Goal: Task Accomplishment & Management: Complete application form

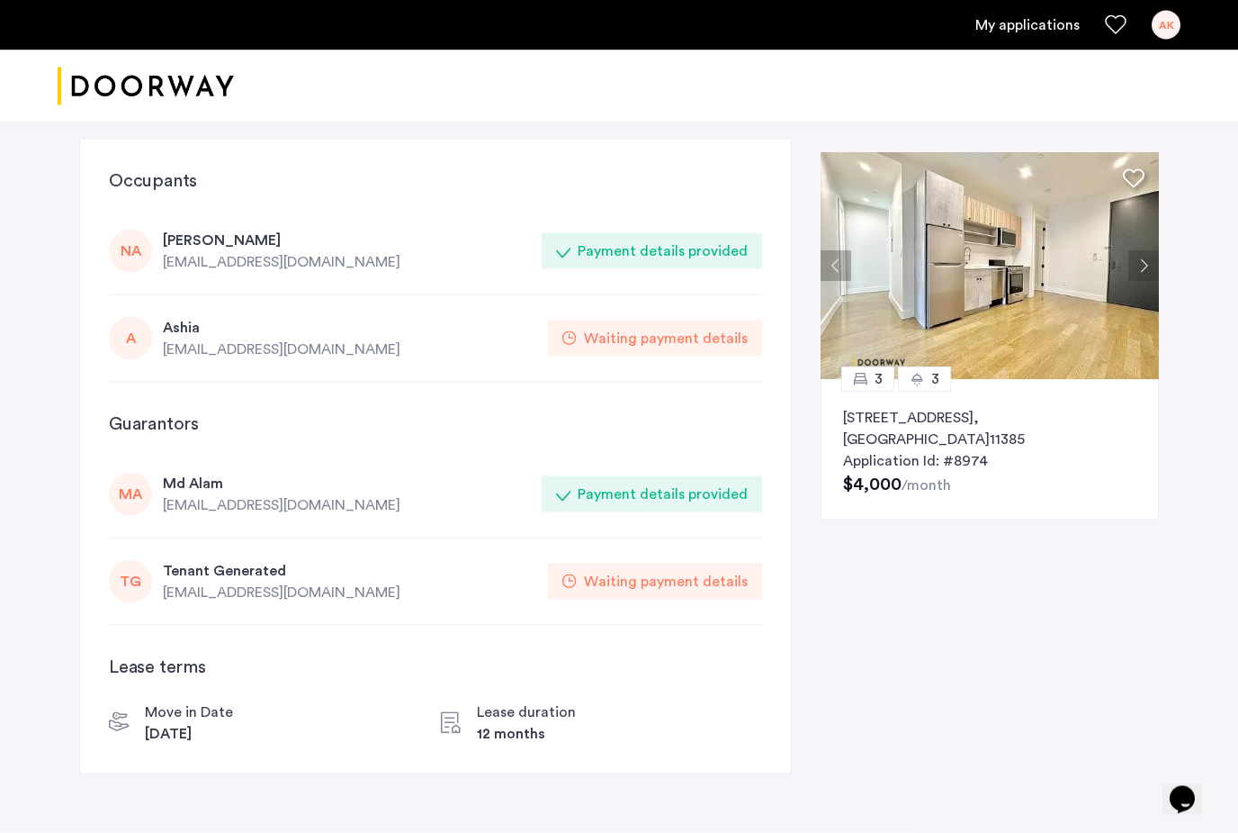
scroll to position [6, 0]
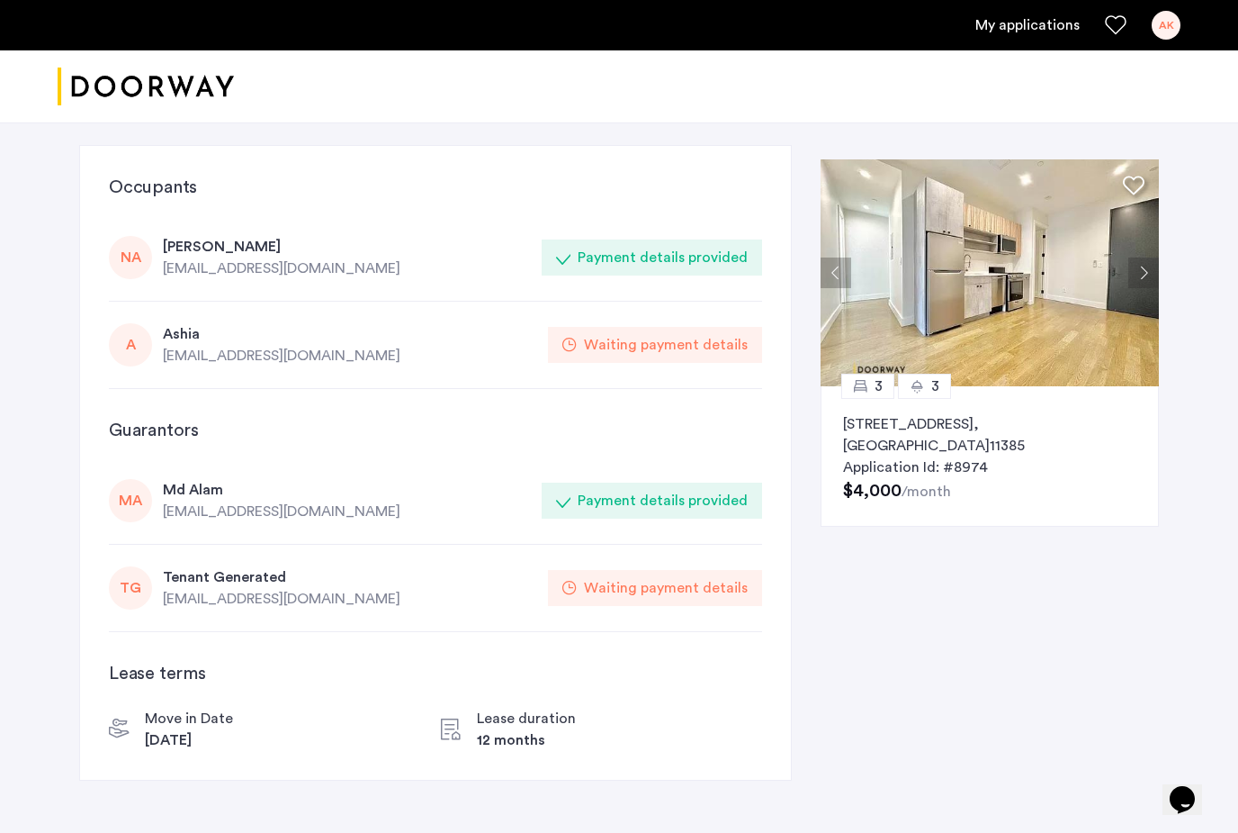
click at [689, 358] on div "Waiting payment details" at bounding box center [655, 345] width 214 height 36
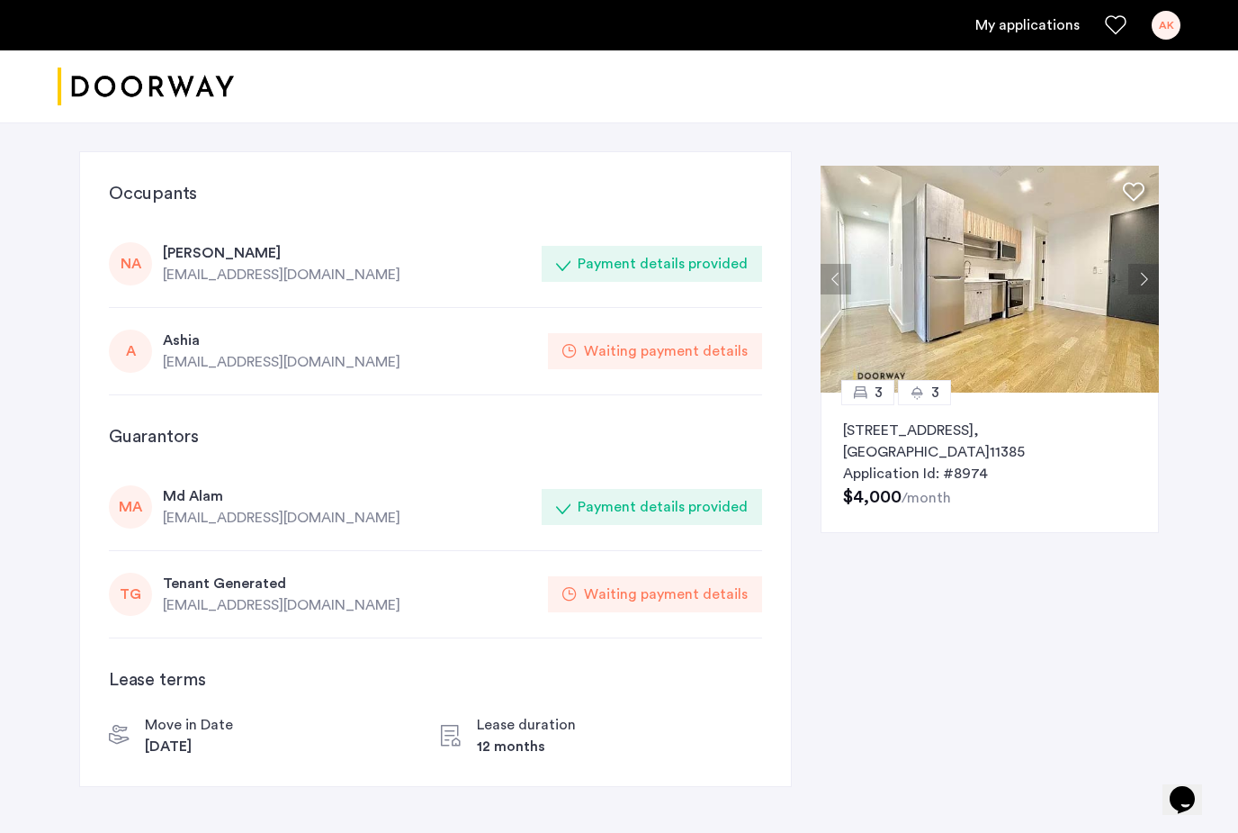
click at [298, 319] on div "A Ashia [EMAIL_ADDRESS][DOMAIN_NAME] Waiting payment details" at bounding box center [435, 351] width 653 height 87
click at [1036, 23] on link "My applications" at bounding box center [1028, 25] width 104 height 22
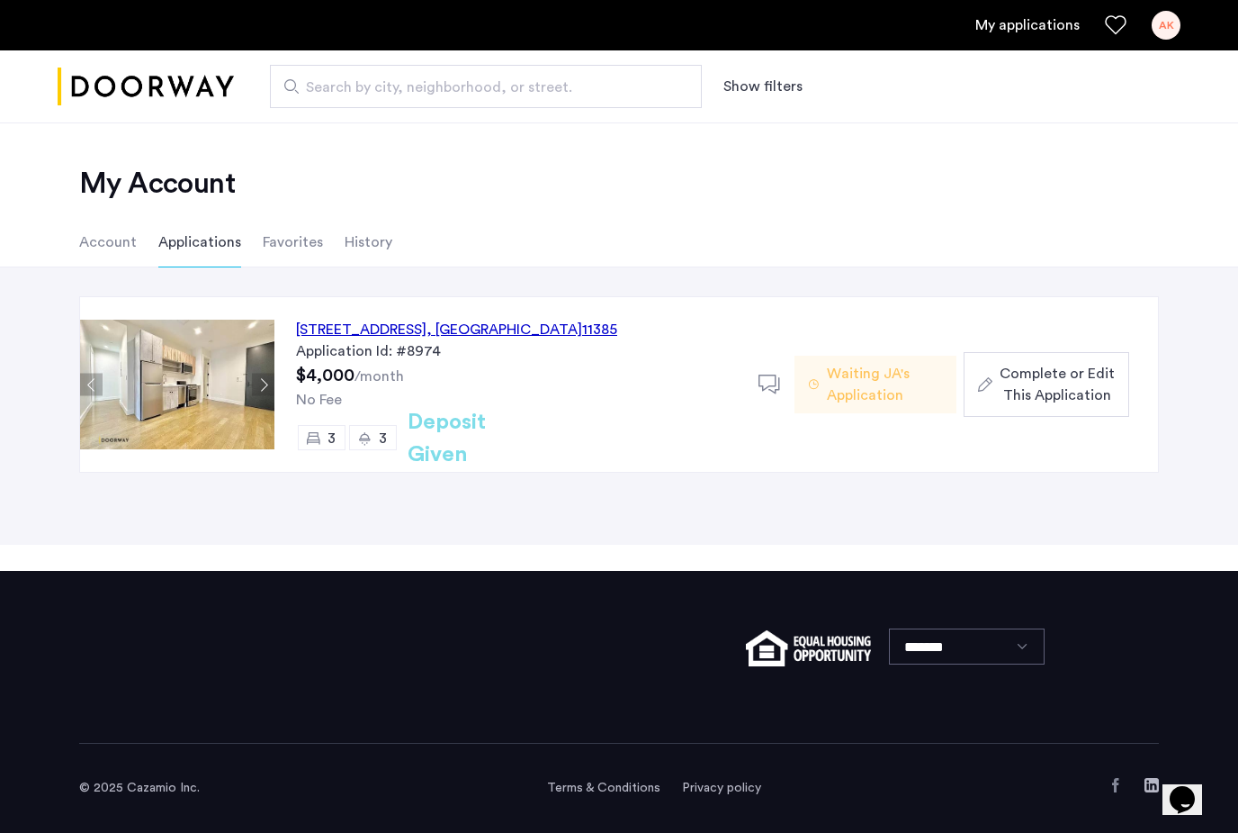
click at [1092, 371] on span "Complete or Edit This Application" at bounding box center [1057, 384] width 115 height 43
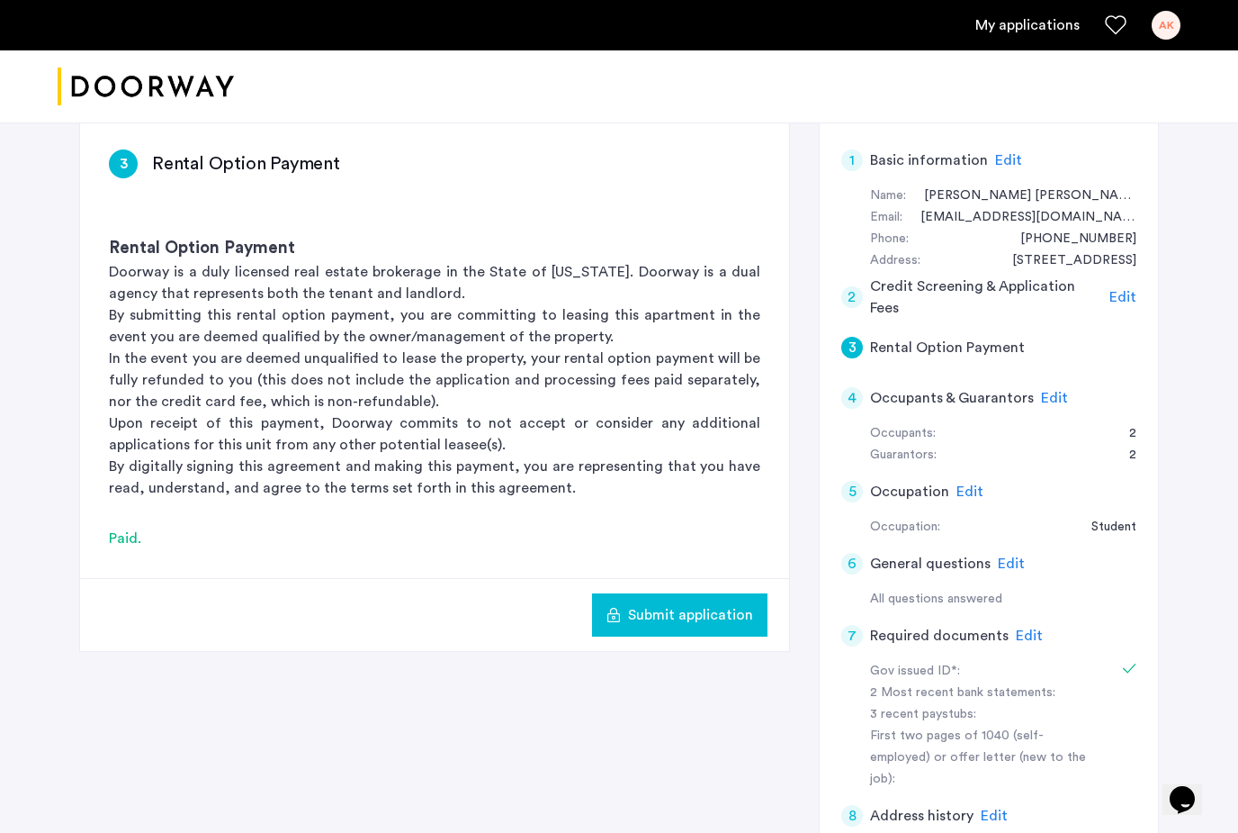
scroll to position [132, 0]
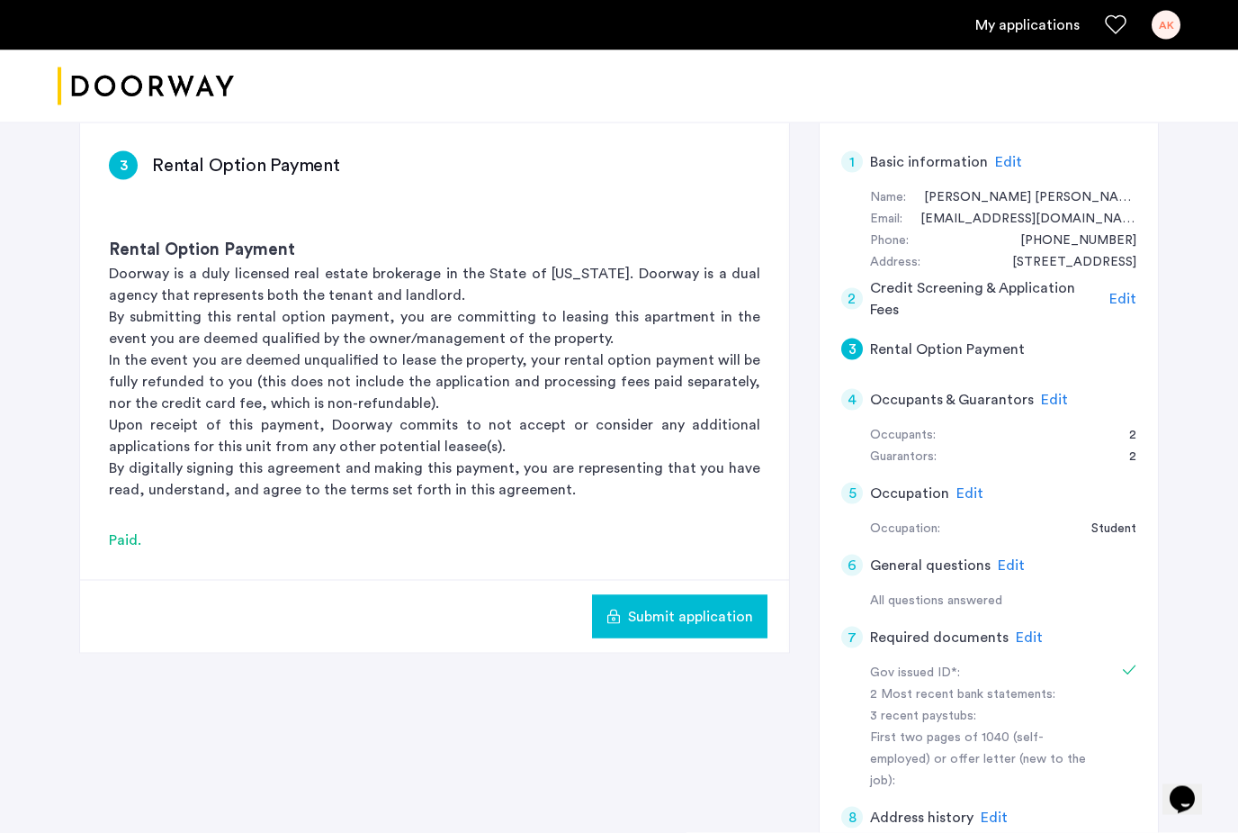
click at [704, 616] on span "Submit application" at bounding box center [690, 617] width 125 height 22
